Goal: Information Seeking & Learning: Find specific fact

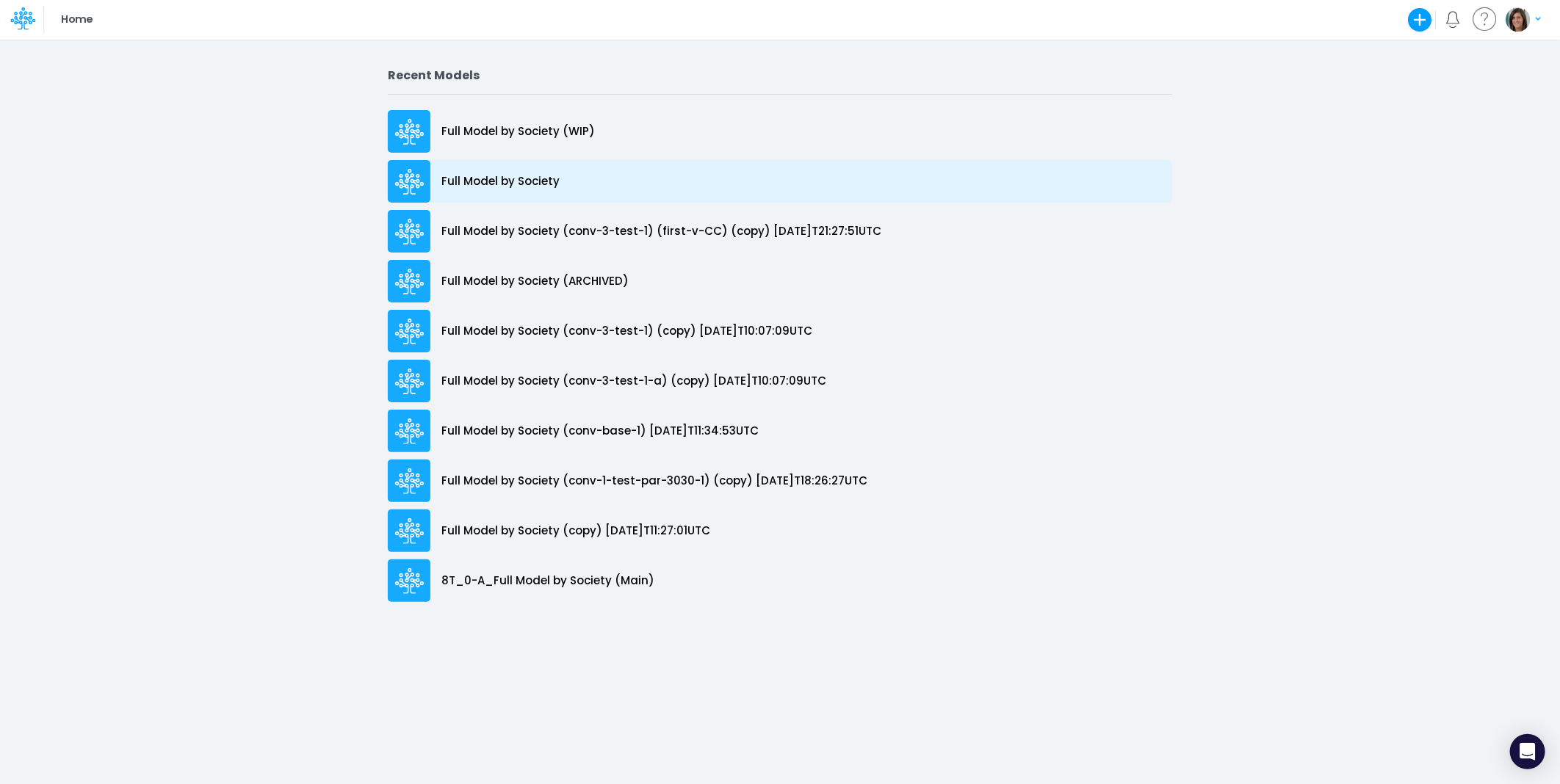
click at [597, 176] on div "Full Model by Society" at bounding box center [780, 181] width 784 height 42
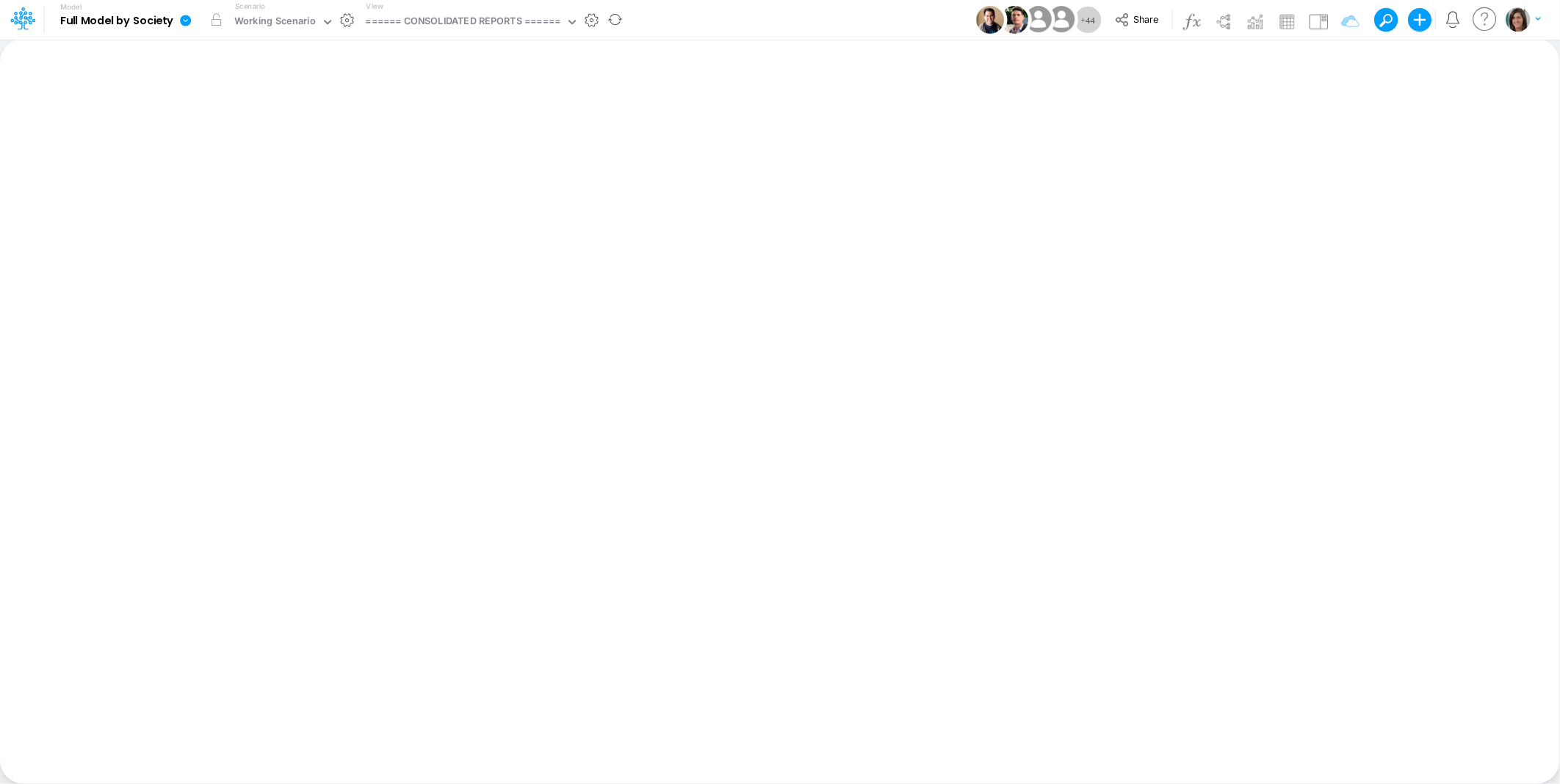
click at [182, 21] on icon at bounding box center [185, 20] width 11 height 11
click at [226, 150] on button "View model info" at bounding box center [259, 152] width 157 height 23
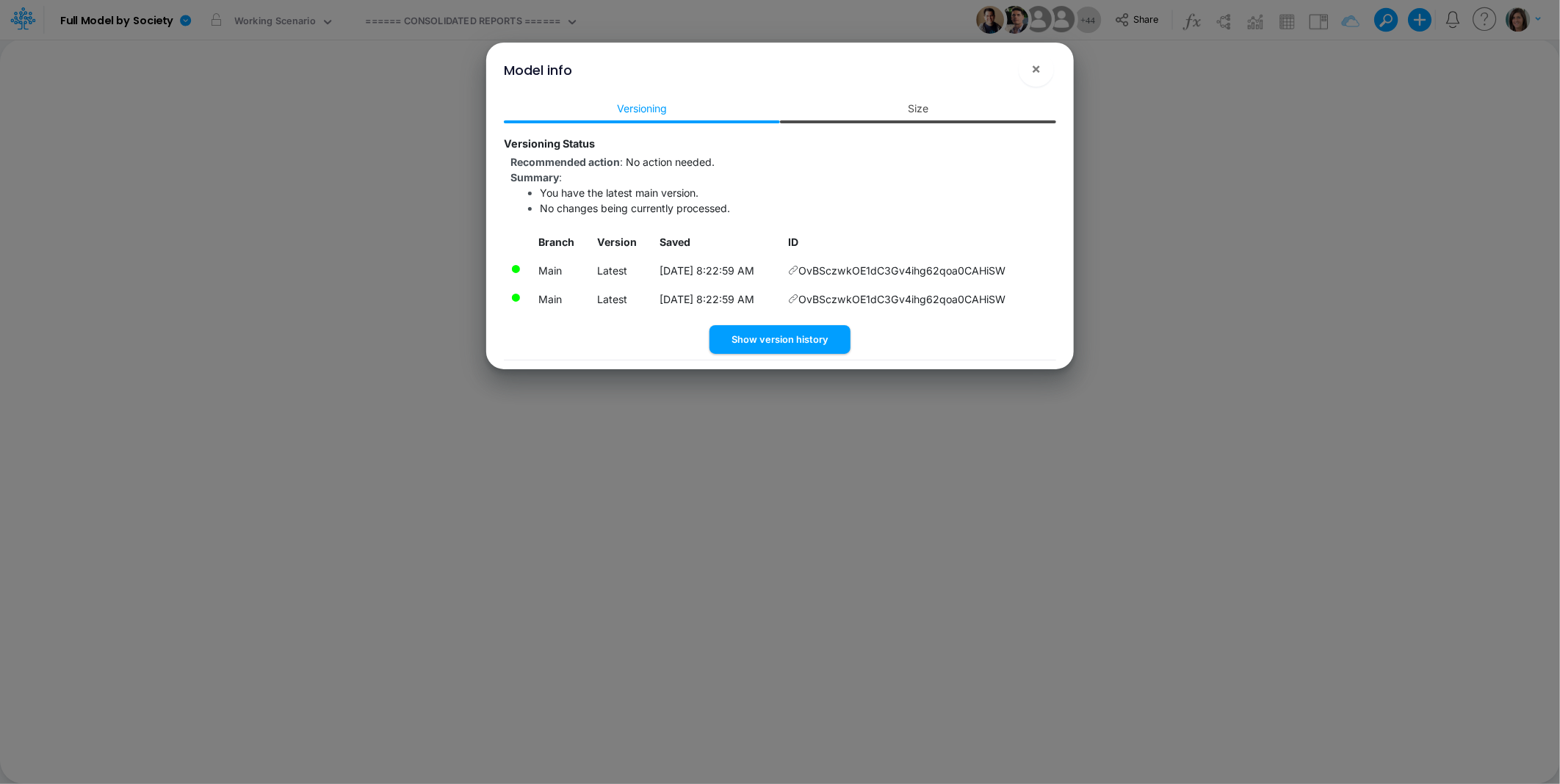
click at [916, 106] on link "Size" at bounding box center [918, 108] width 276 height 27
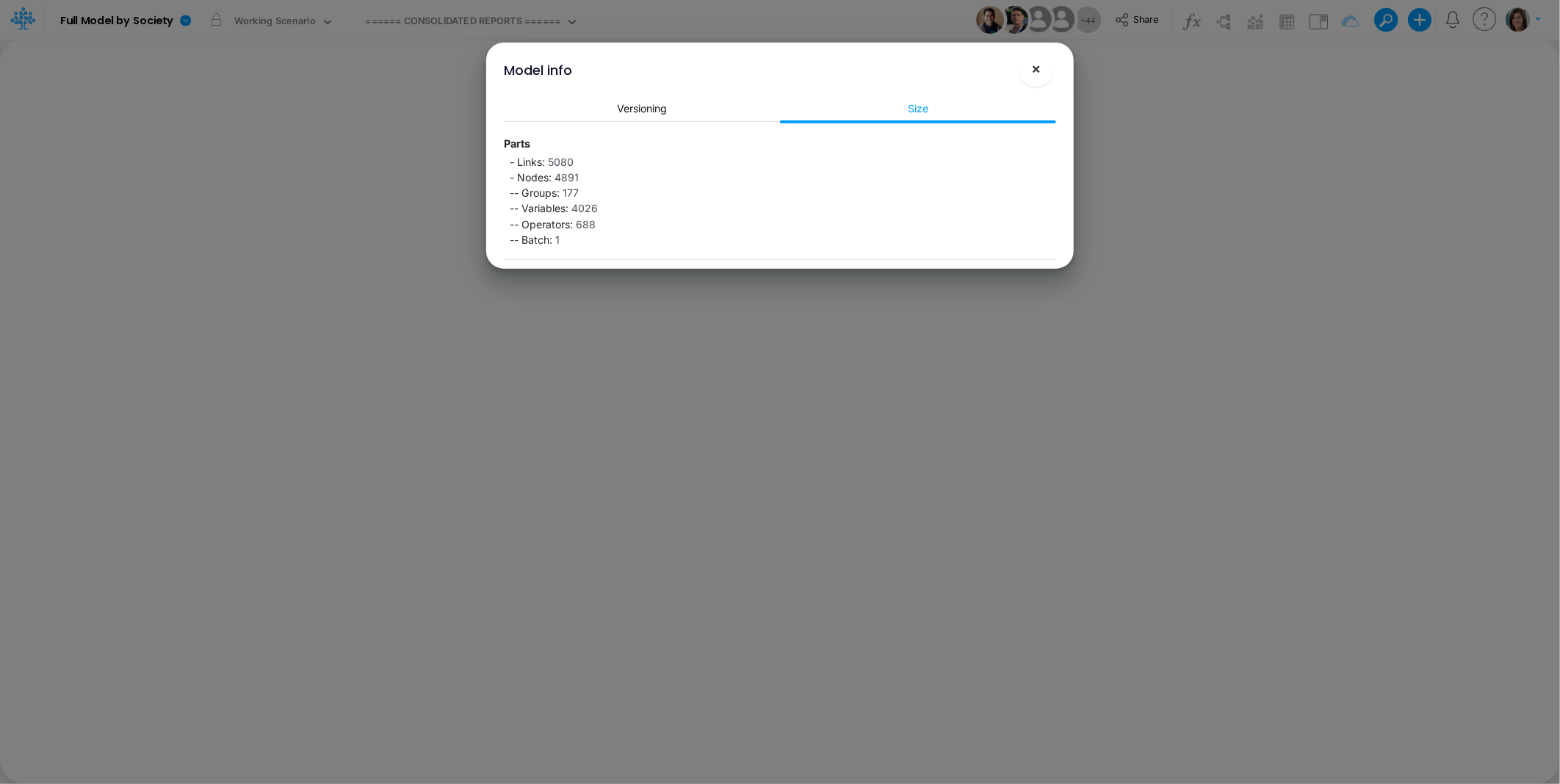
click at [1032, 68] on span "×" at bounding box center [1036, 68] width 10 height 18
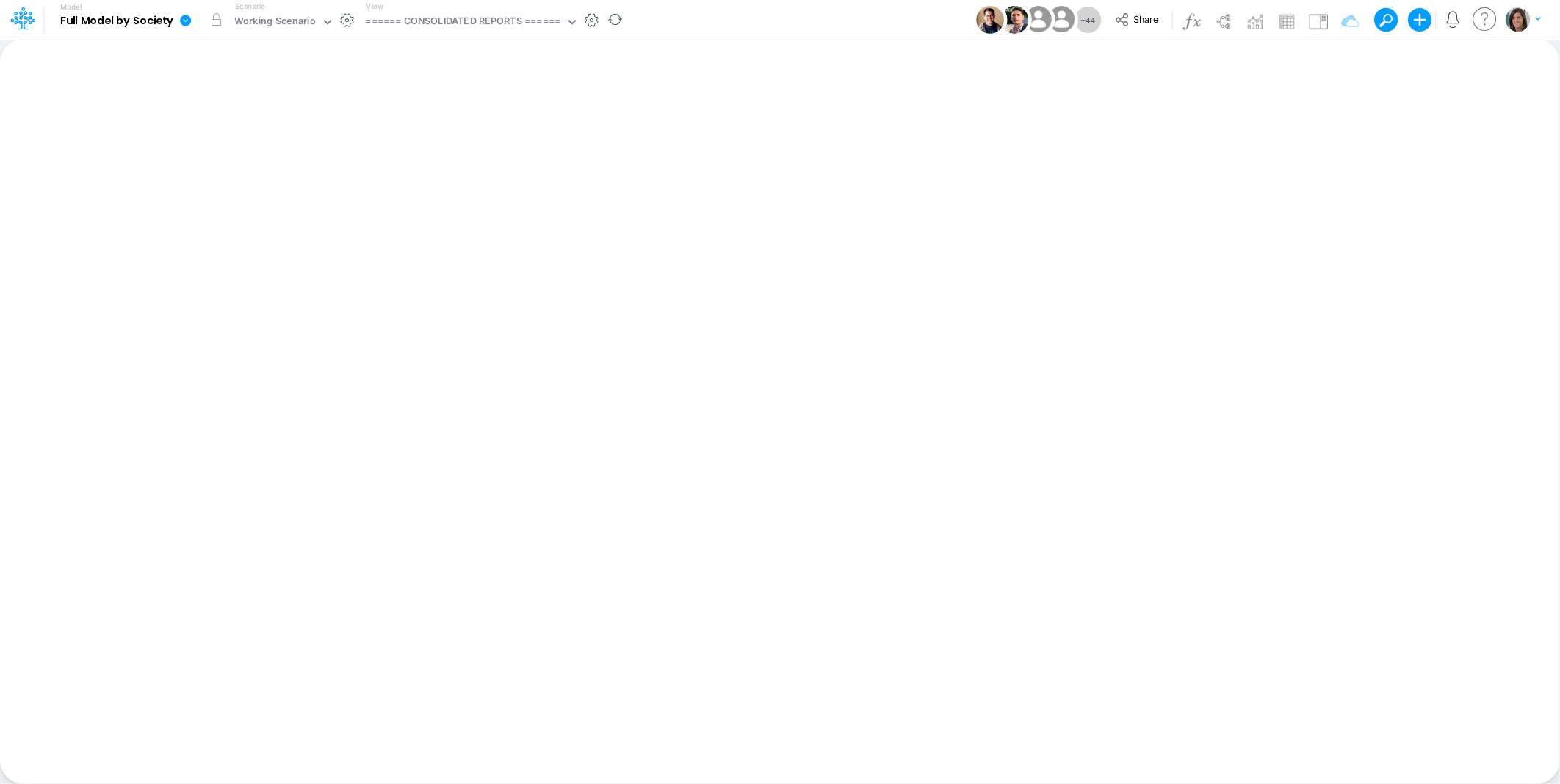
click at [189, 22] on icon at bounding box center [185, 20] width 11 height 11
click at [269, 63] on button "Edit model settings" at bounding box center [259, 59] width 157 height 23
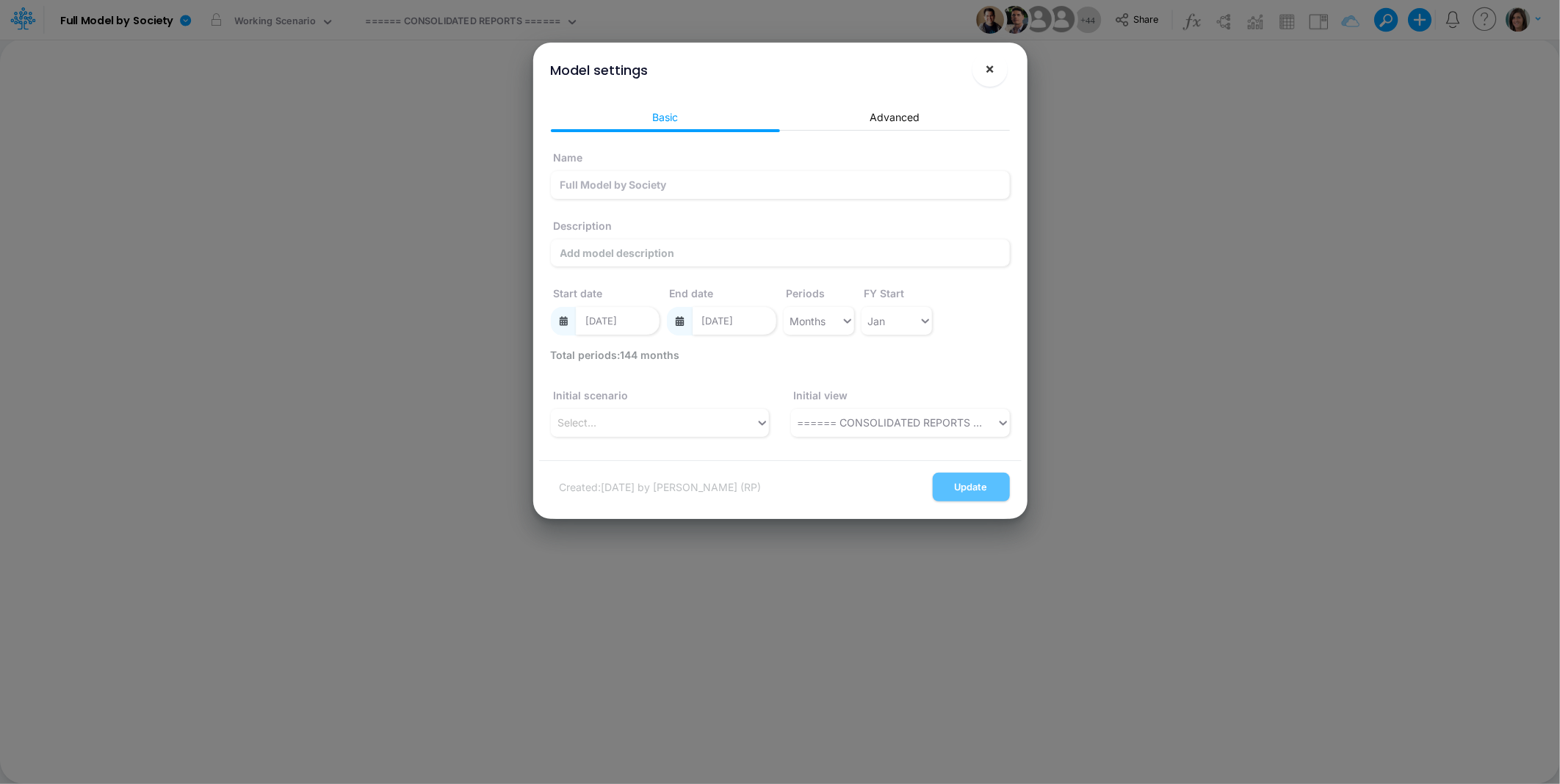
click at [981, 75] on button "×" at bounding box center [989, 68] width 35 height 35
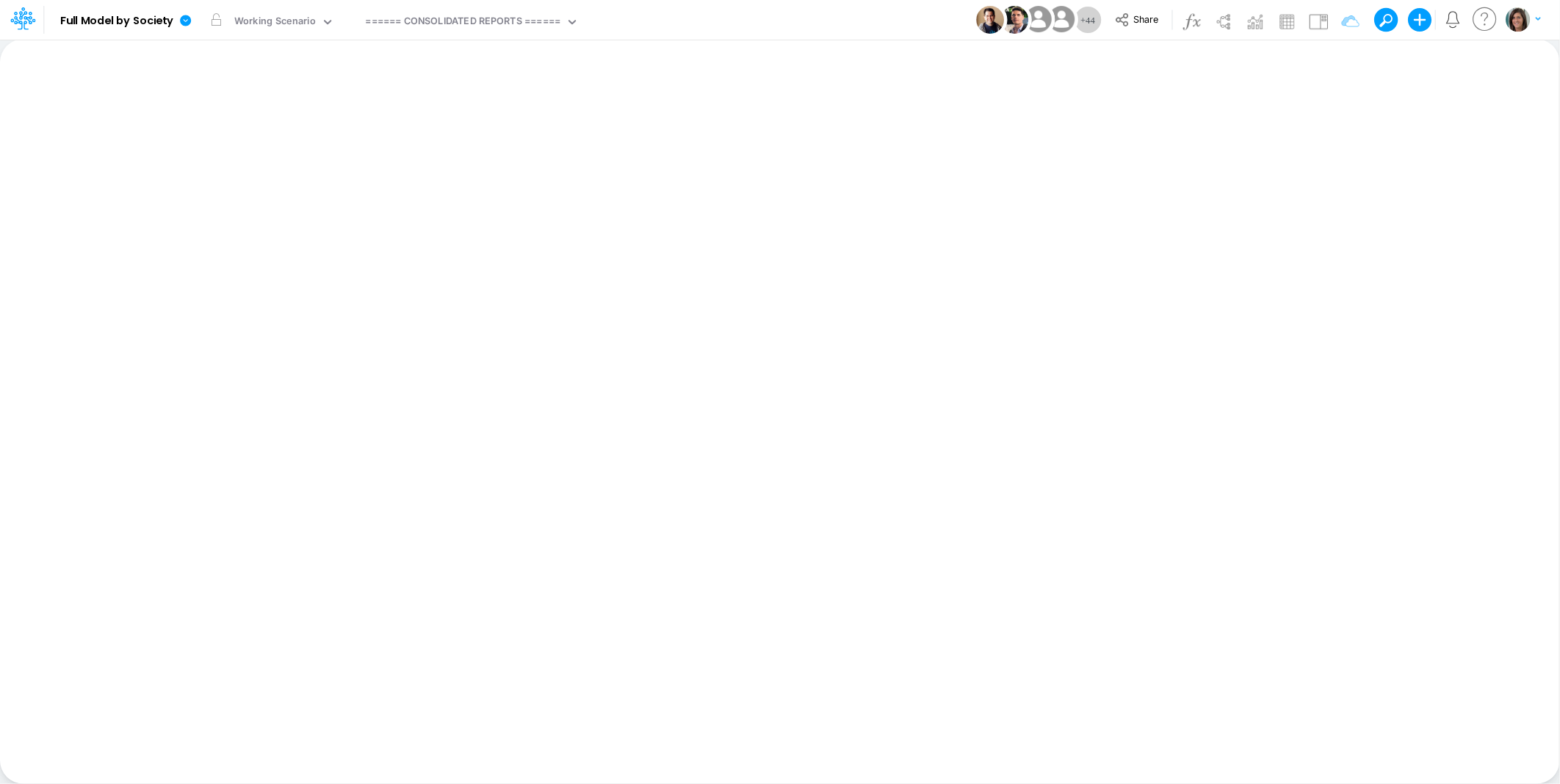
click at [761, 15] on div "Model Full Model by Society Edit model settings Duplicate Import QuickBooks Qui…" at bounding box center [780, 19] width 1404 height 39
click at [247, 28] on div "Working Scenario" at bounding box center [275, 22] width 82 height 17
click at [215, 22] on button "button" at bounding box center [216, 20] width 27 height 27
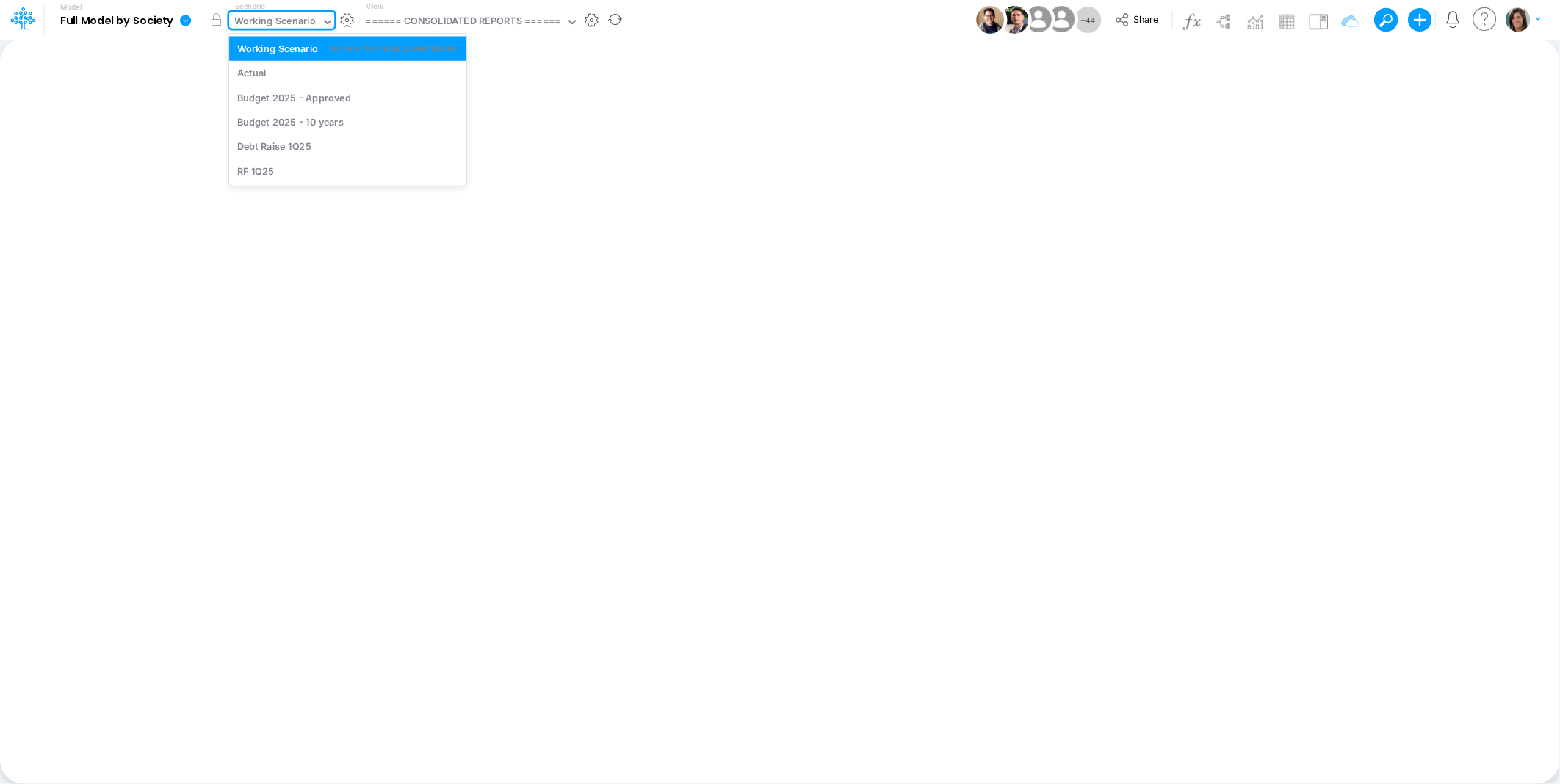
drag, startPoint x: 282, startPoint y: 18, endPoint x: 283, endPoint y: 25, distance: 7.1
click at [283, 18] on div "Working Scenario" at bounding box center [275, 22] width 82 height 17
click at [277, 68] on div "Actual" at bounding box center [347, 73] width 221 height 14
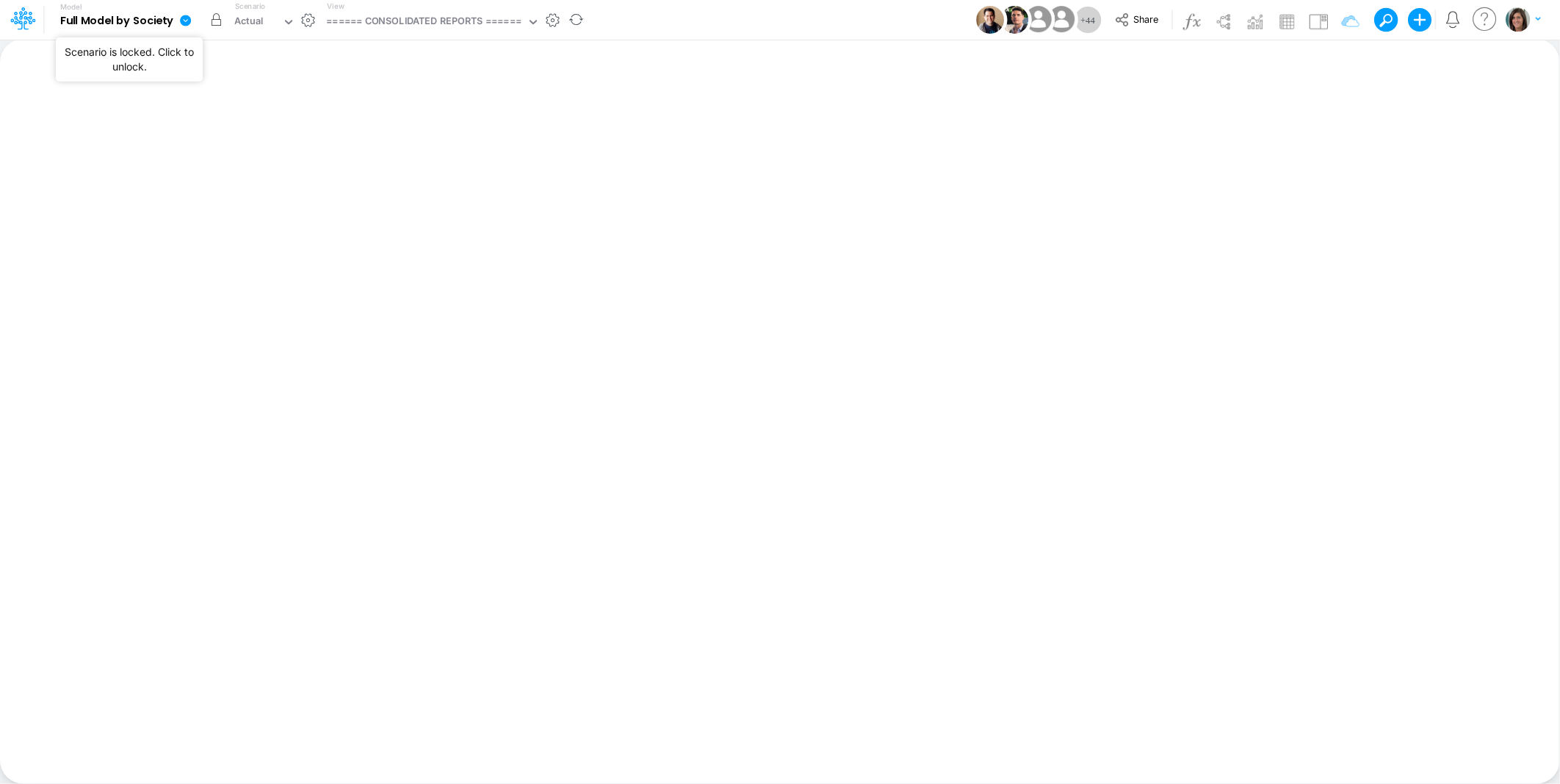
click at [216, 16] on button "button" at bounding box center [216, 20] width 27 height 27
click at [805, 18] on div "Model Full Model by Society Edit model settings Duplicate Import QuickBooks Qui…" at bounding box center [780, 19] width 1404 height 39
click at [185, 19] on icon at bounding box center [185, 20] width 11 height 11
click at [248, 146] on button "View model info" at bounding box center [259, 152] width 157 height 23
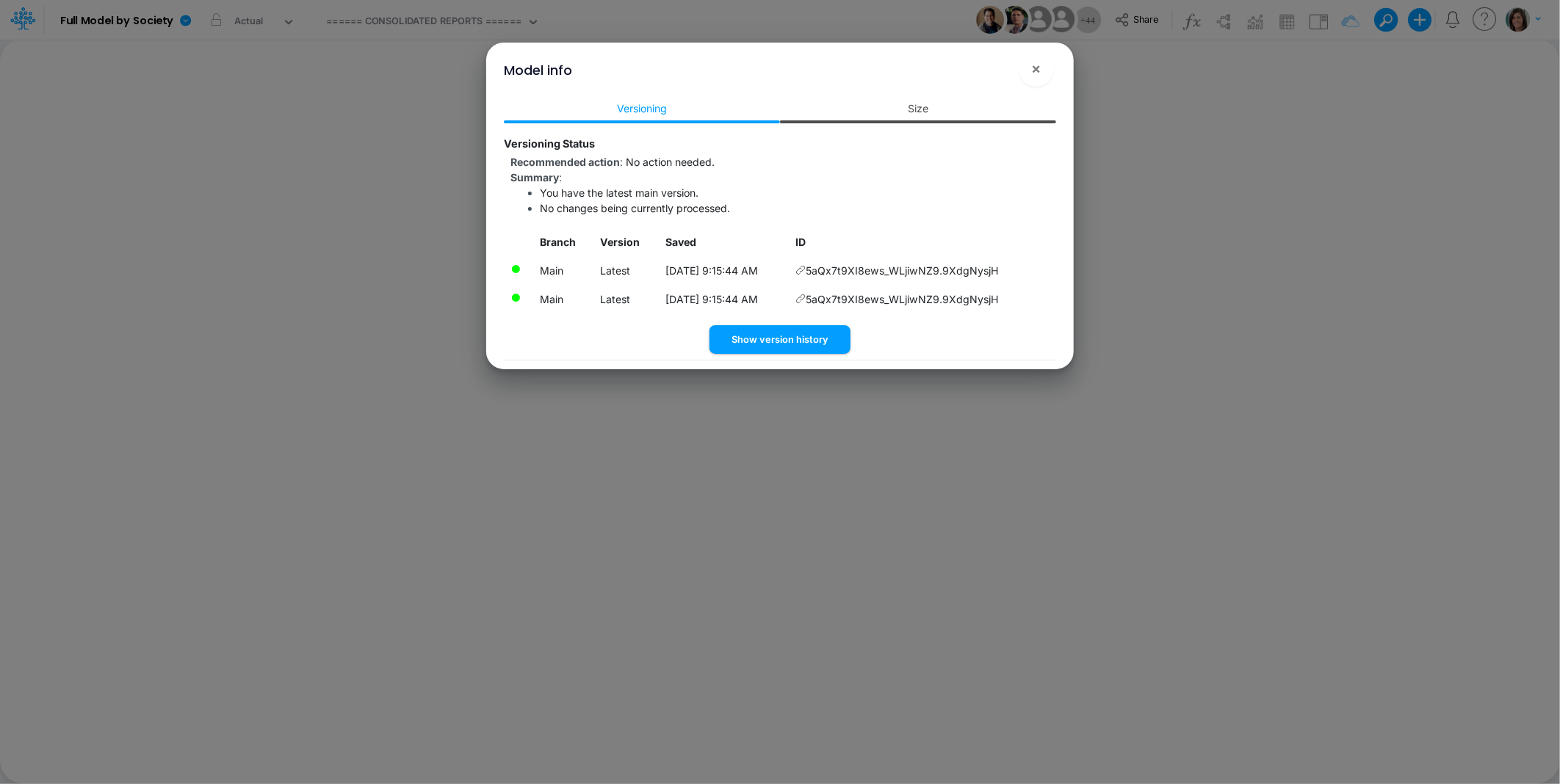
click at [909, 108] on link "Size" at bounding box center [918, 108] width 276 height 27
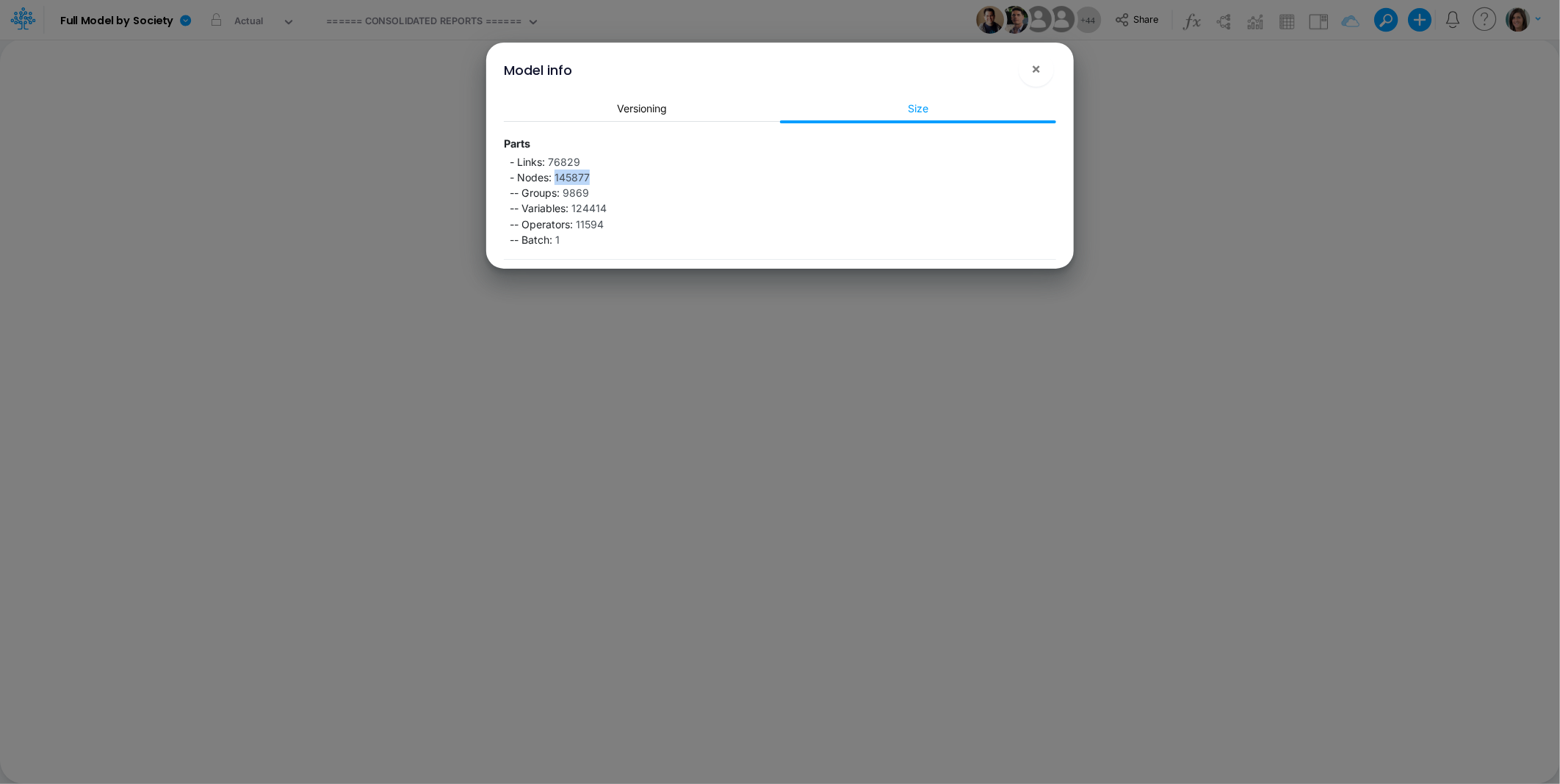
drag, startPoint x: 554, startPoint y: 177, endPoint x: 593, endPoint y: 177, distance: 39.0
click at [593, 177] on div "- Links: 76829 - Nodes: 145877 -- Groups: 9869 -- Variables: 124414 -- Operator…" at bounding box center [780, 204] width 552 height 99
drag, startPoint x: 593, startPoint y: 177, endPoint x: 575, endPoint y: 177, distance: 18.0
click at [575, 177] on span "145877" at bounding box center [572, 177] width 35 height 13
drag, startPoint x: 556, startPoint y: 178, endPoint x: 592, endPoint y: 177, distance: 36.0
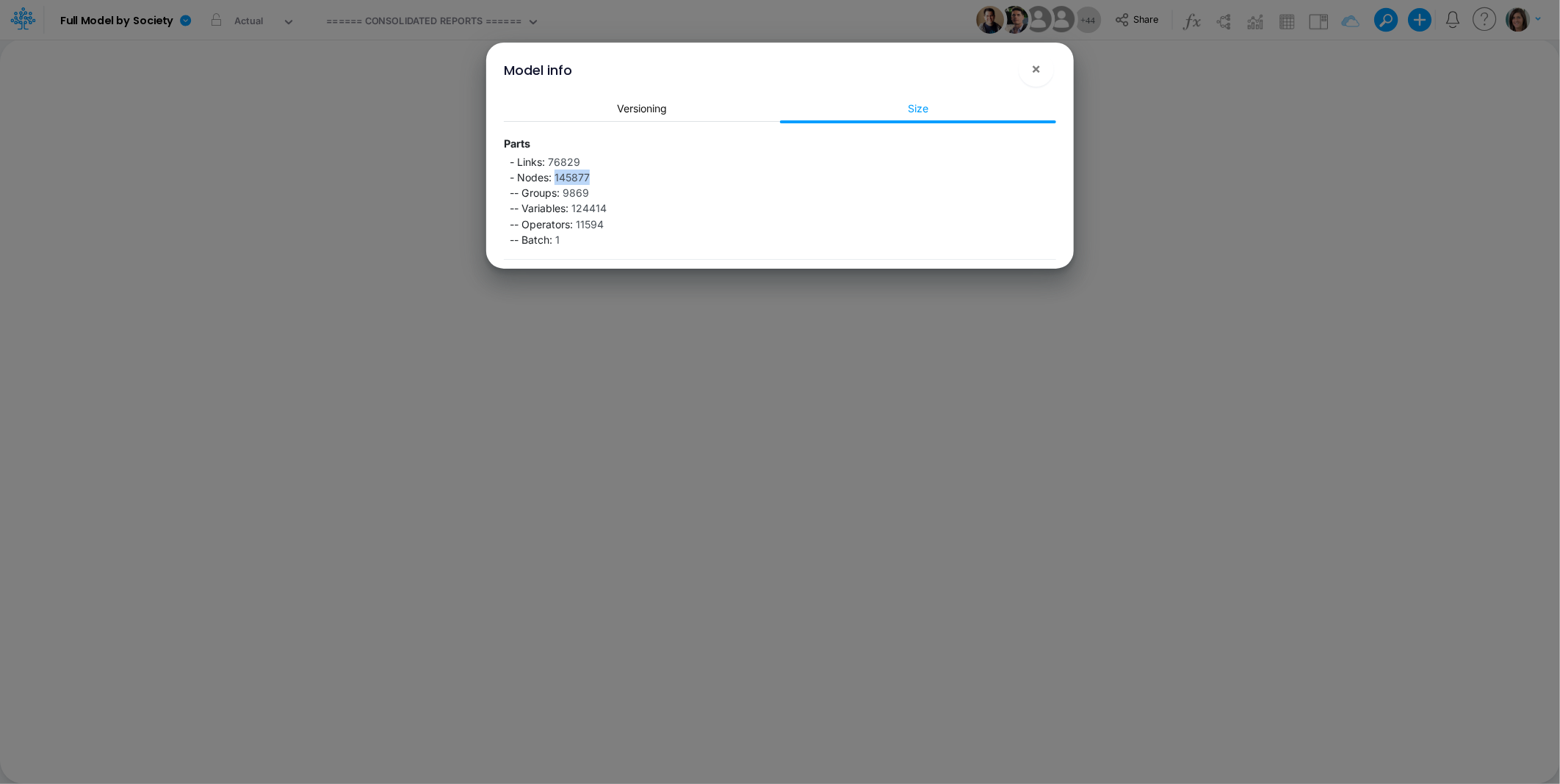
click at [592, 177] on div "- Links: 76829 - Nodes: 145877 -- Groups: 9869 -- Variables: 124414 -- Operator…" at bounding box center [780, 204] width 552 height 99
drag, startPoint x: 592, startPoint y: 177, endPoint x: 575, endPoint y: 177, distance: 17.0
copy span "145877"
drag, startPoint x: 1033, startPoint y: 68, endPoint x: 799, endPoint y: 42, distance: 235.4
click at [1032, 68] on span "×" at bounding box center [1036, 68] width 10 height 18
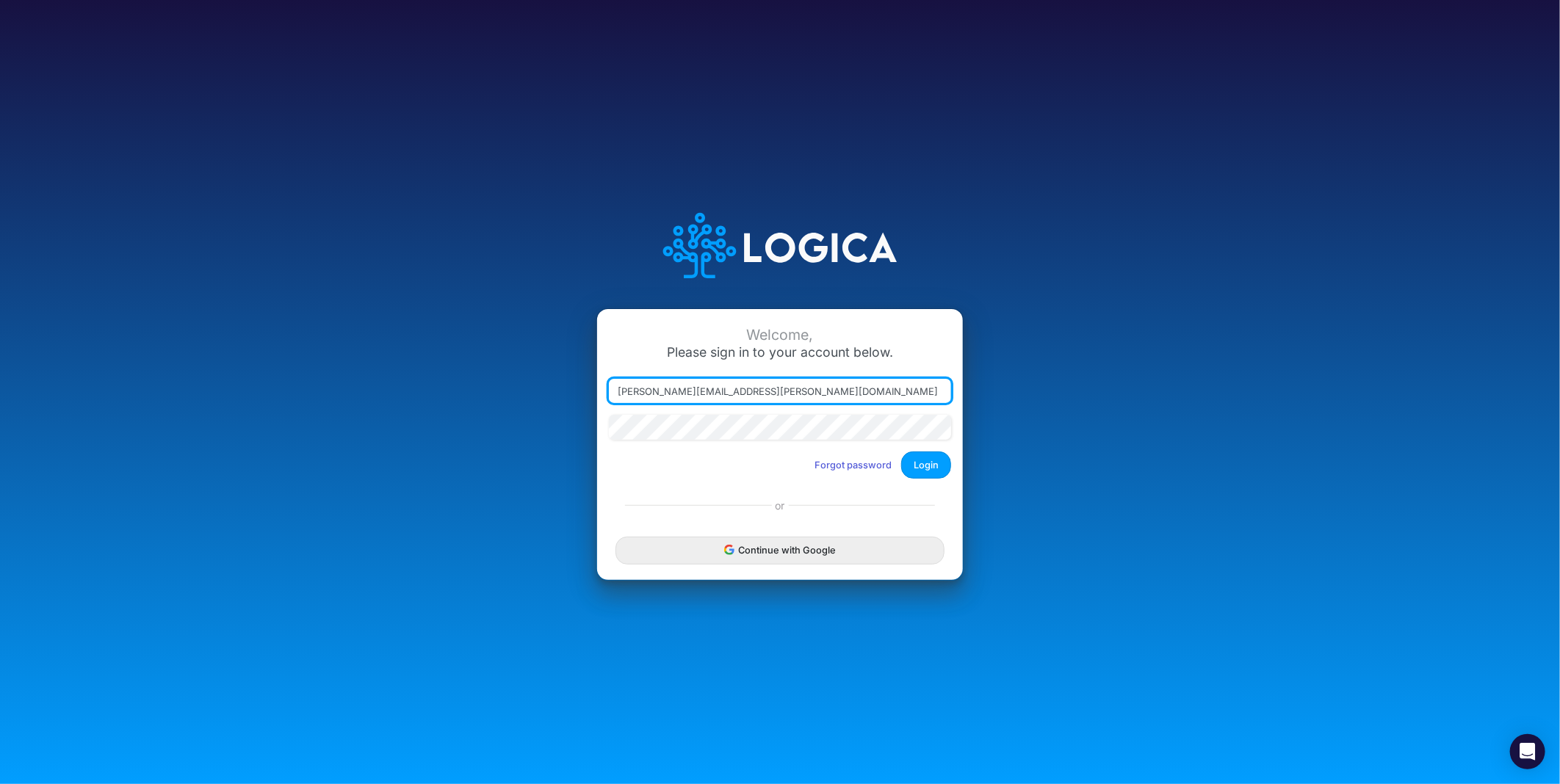
drag, startPoint x: 681, startPoint y: 398, endPoint x: 972, endPoint y: 400, distance: 291.0
click at [972, 400] on div "Welcome, Please sign in to your account below. carissa.castro@logica.cloud Forg…" at bounding box center [780, 392] width 1040 height 418
type input "carissa.castro+dm@logica.cloud"
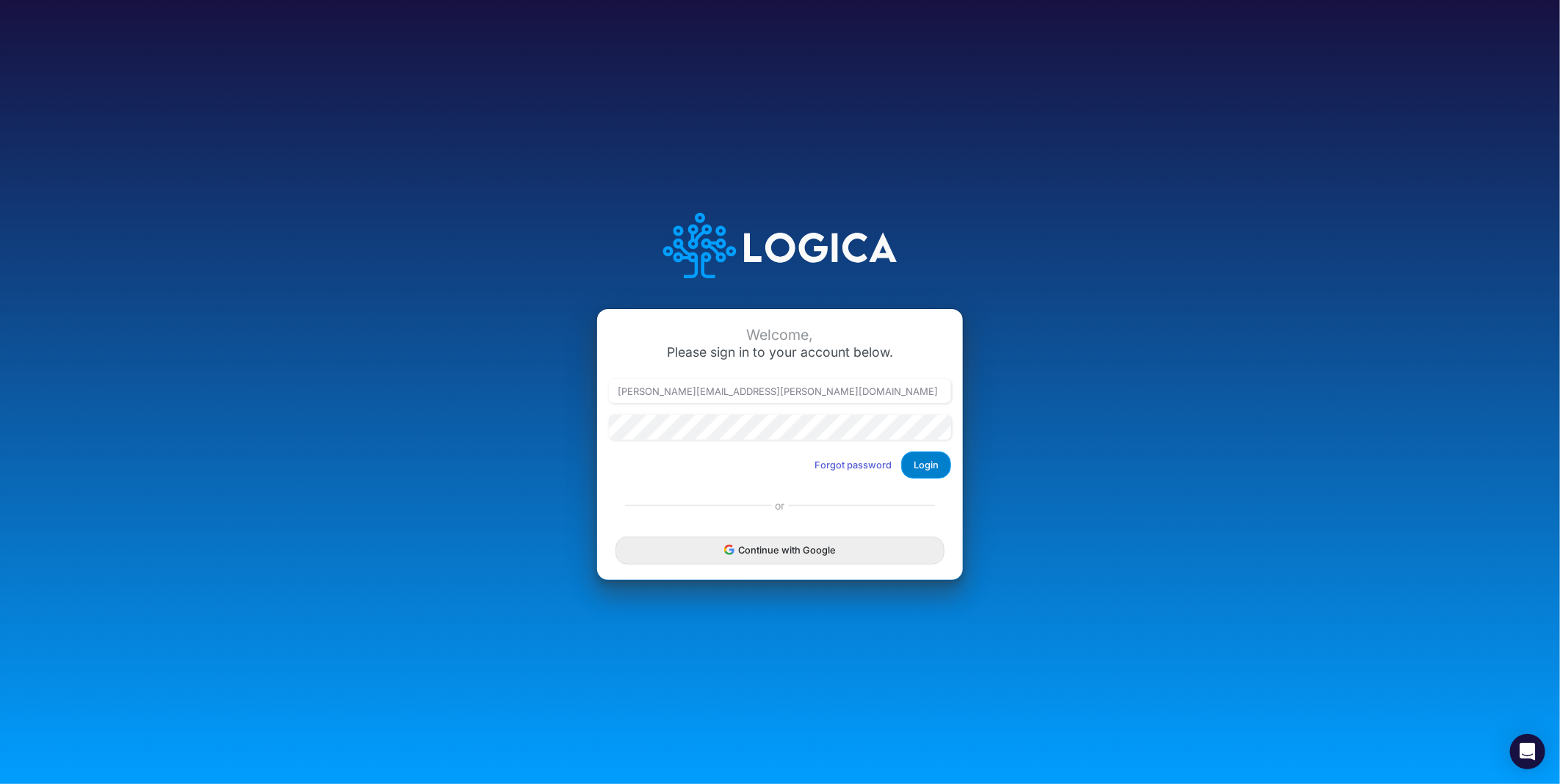
click at [936, 461] on button "Login" at bounding box center [925, 465] width 50 height 27
